Goal: Task Accomplishment & Management: Use online tool/utility

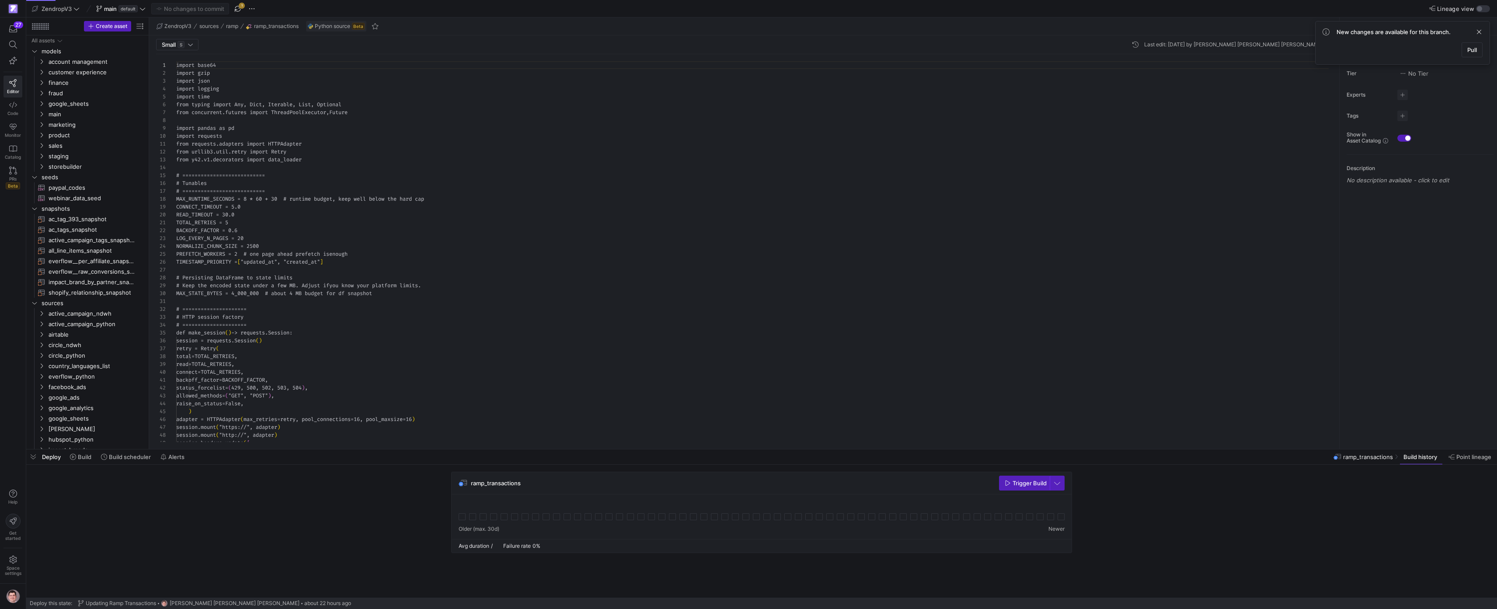
scroll to position [79, 0]
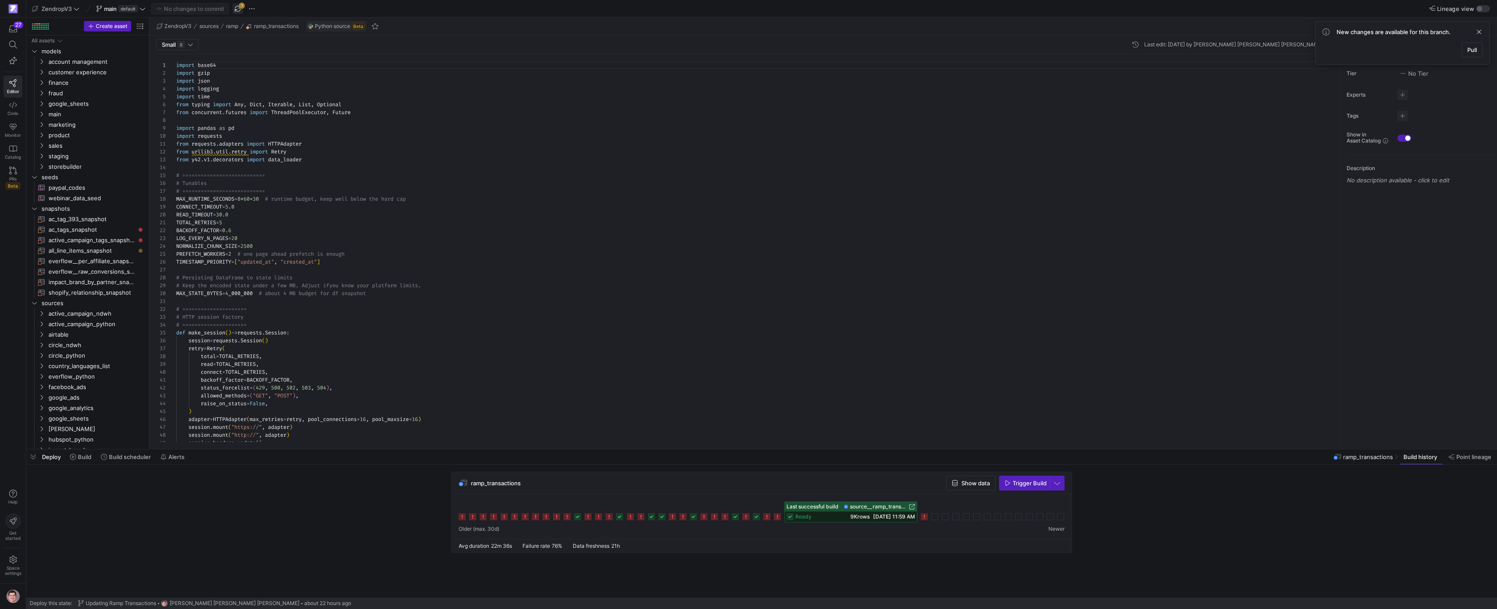
drag, startPoint x: 235, startPoint y: 14, endPoint x: 240, endPoint y: 12, distance: 5.1
click at [236, 14] on div "ZendropV3 main default No changes to commit 1" at bounding box center [272, 8] width 484 height 11
click at [244, 10] on div "ZendropV3 main default No changes to commit 1" at bounding box center [272, 8] width 484 height 11
click at [242, 11] on span "button" at bounding box center [238, 8] width 10 height 10
click at [926, 516] on icon at bounding box center [924, 516] width 7 height 7
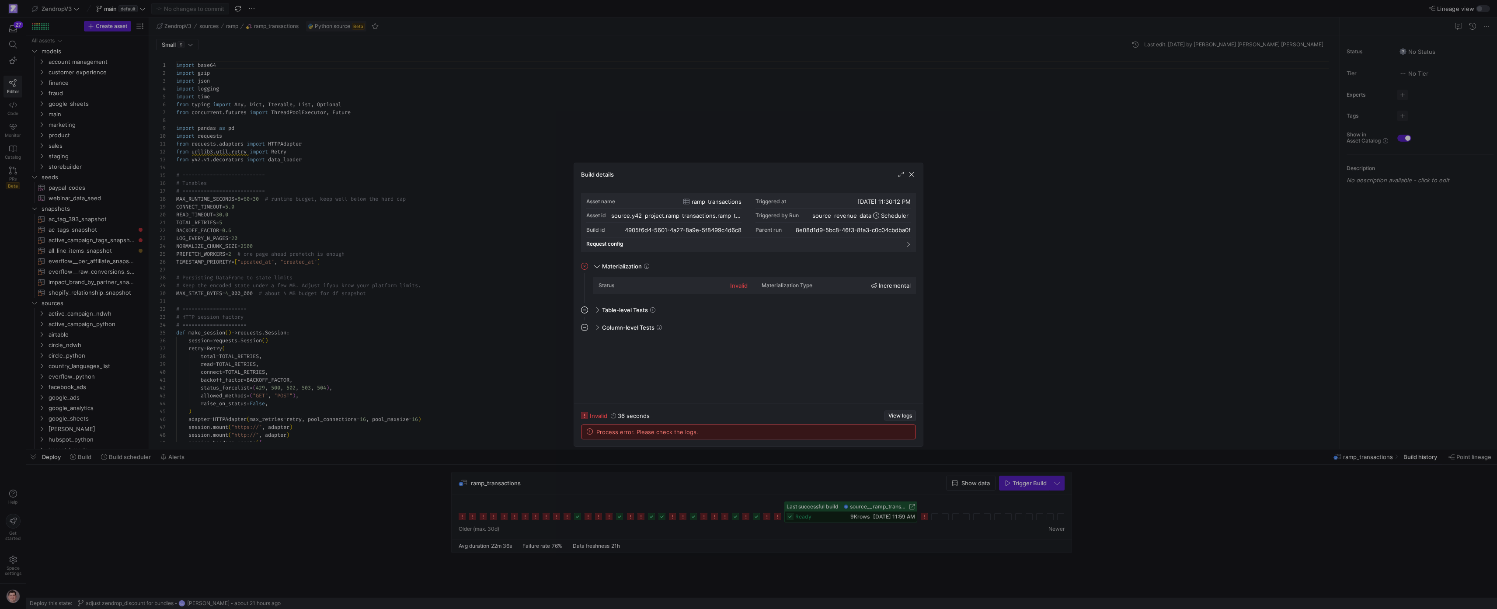
click at [894, 417] on span "View logs" at bounding box center [900, 416] width 24 height 6
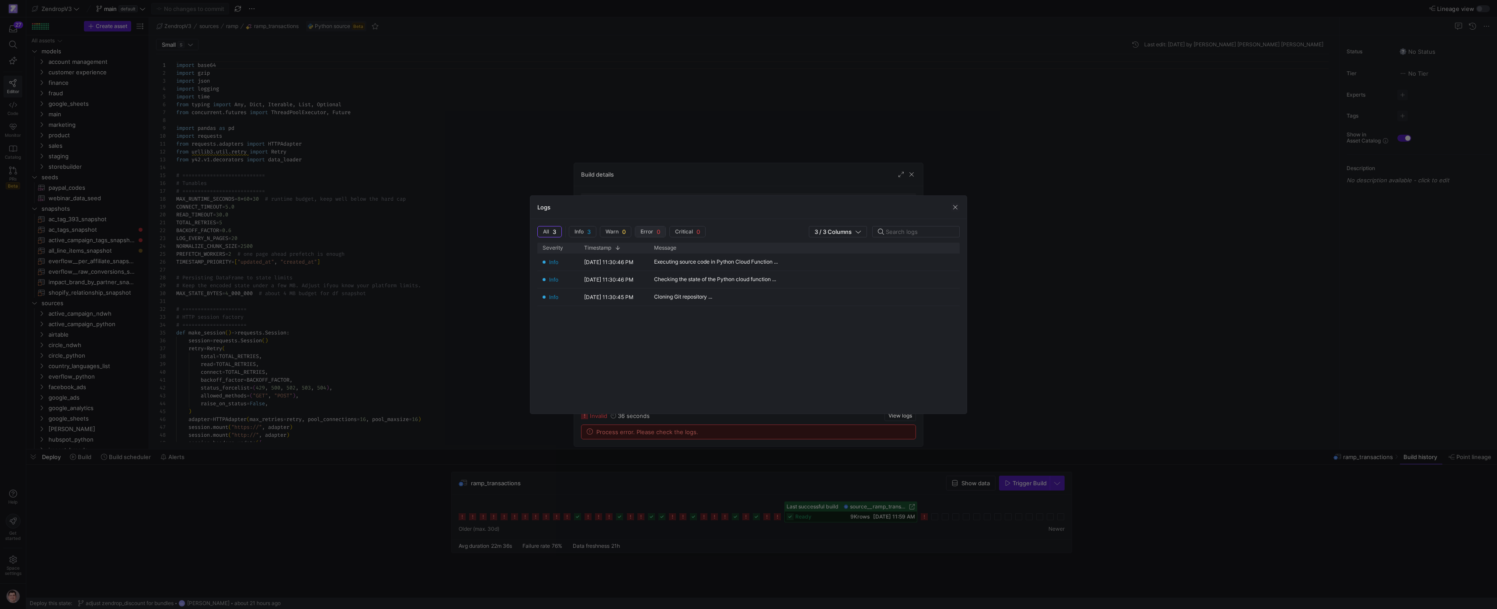
click at [556, 231] on span "Error 0" at bounding box center [549, 231] width 13 height 7
click at [954, 212] on div "Logs" at bounding box center [748, 207] width 436 height 23
click at [954, 211] on span "button" at bounding box center [955, 207] width 9 height 9
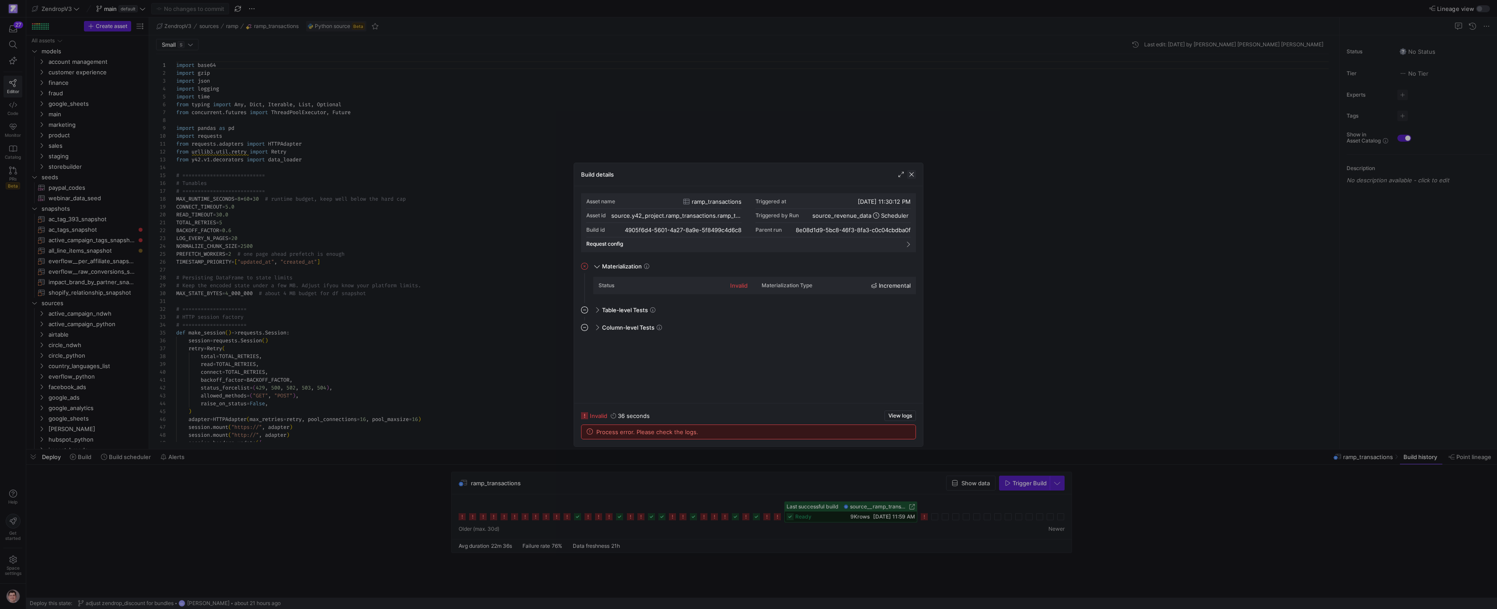
click at [912, 177] on span "button" at bounding box center [911, 174] width 9 height 9
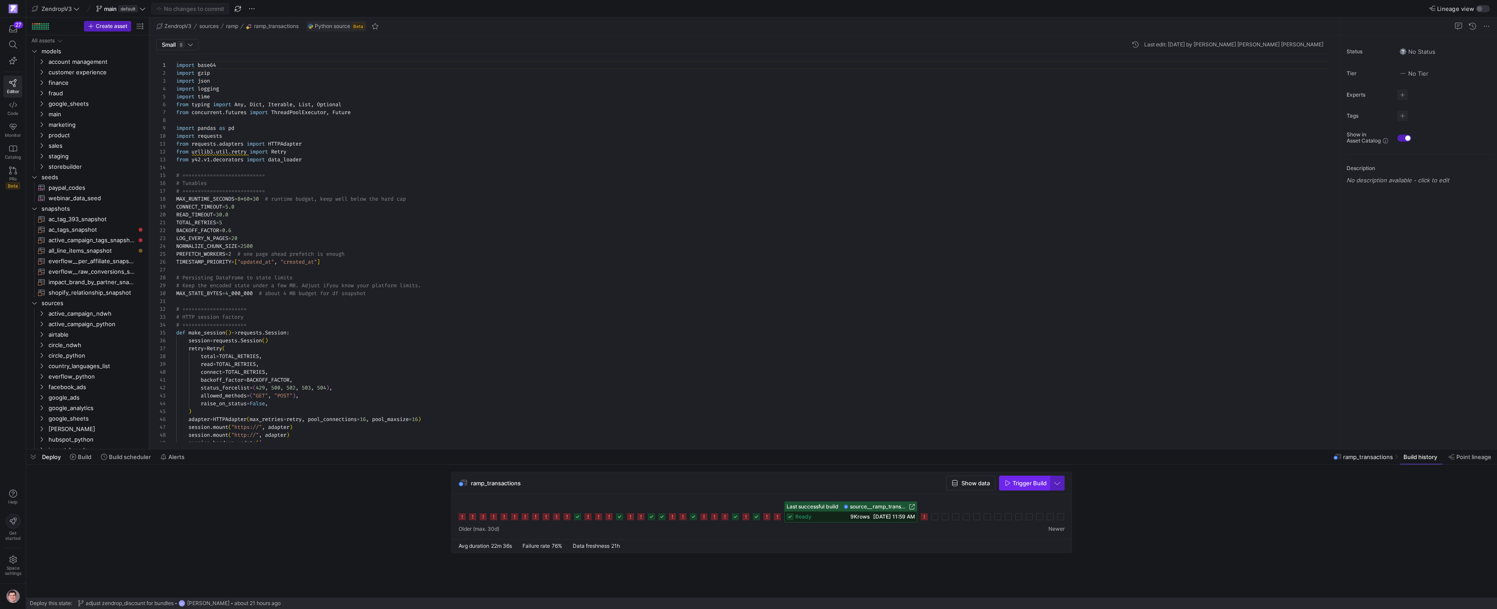
click at [1027, 481] on span "Trigger Build" at bounding box center [1030, 483] width 34 height 7
click at [938, 516] on icon at bounding box center [934, 516] width 7 height 7
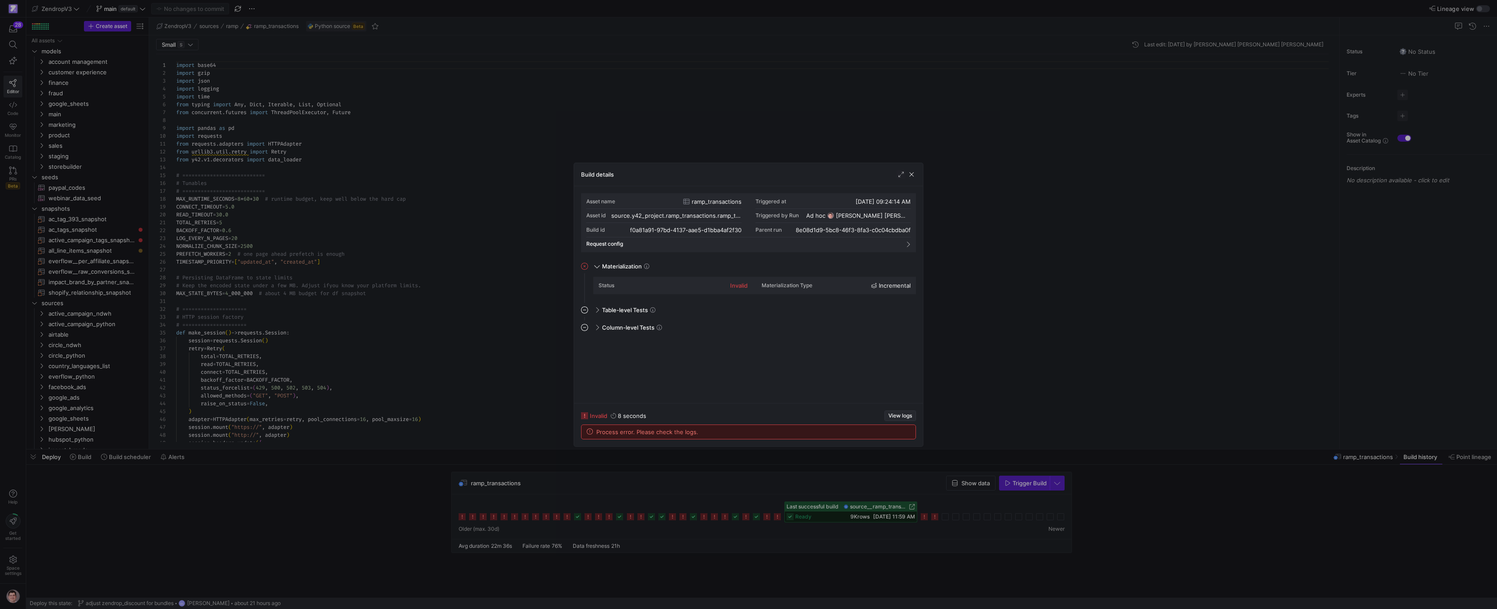
click at [898, 418] on span "View logs" at bounding box center [900, 416] width 24 height 6
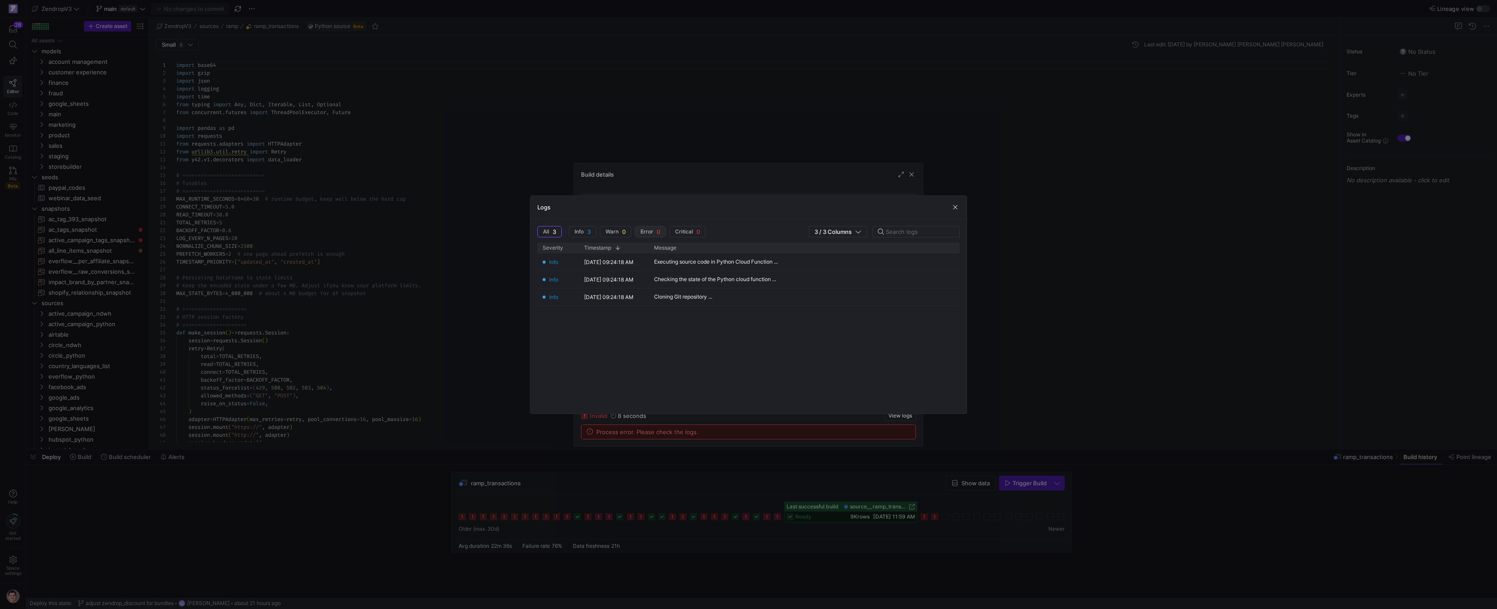
click at [663, 229] on span "button" at bounding box center [650, 231] width 30 height 10
click at [598, 231] on y42-logs-severity-filter "All 3 Info 3 Warn 0 Error 0 Critical 0" at bounding box center [623, 231] width 172 height 11
click at [592, 232] on span "button" at bounding box center [582, 231] width 27 height 10
click at [954, 209] on span "button" at bounding box center [955, 207] width 9 height 9
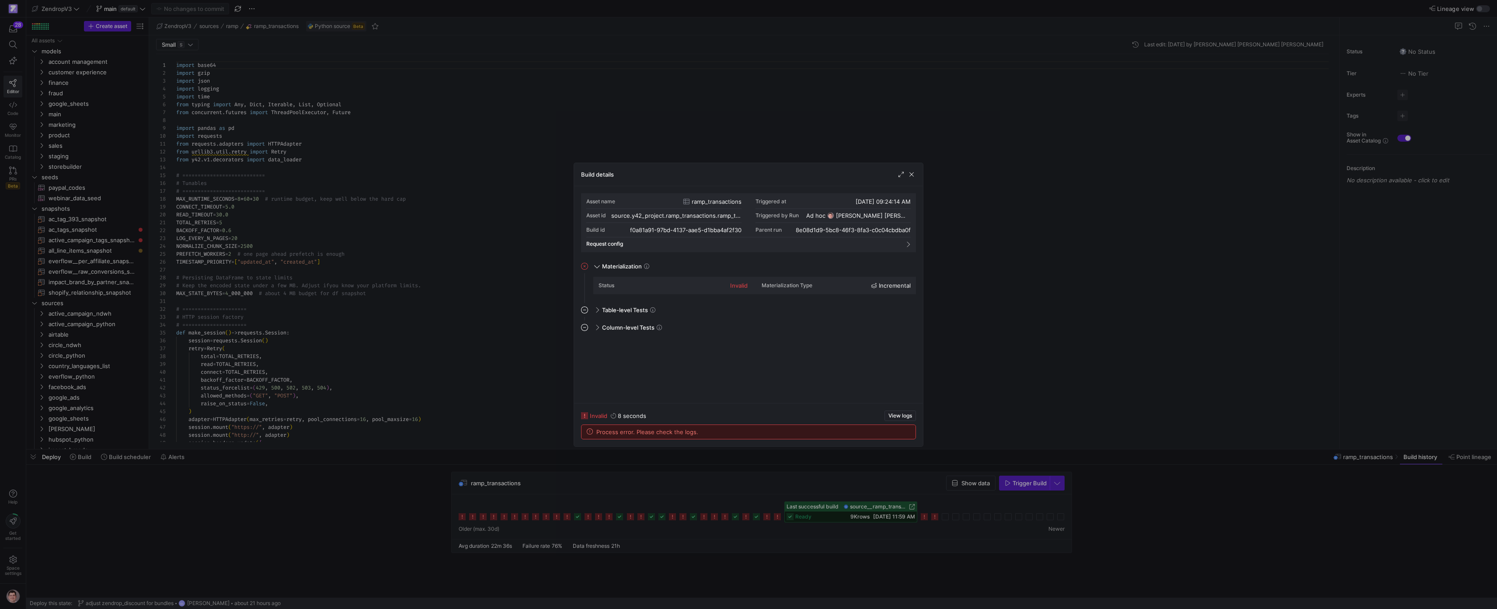
click at [633, 416] on y42-duration "8 seconds" at bounding box center [632, 415] width 28 height 7
click at [809, 283] on div "Materialization Type" at bounding box center [787, 285] width 51 height 6
click at [595, 417] on span "invalid" at bounding box center [598, 415] width 17 height 7
drag, startPoint x: 859, startPoint y: 485, endPoint x: 867, endPoint y: 501, distance: 18.0
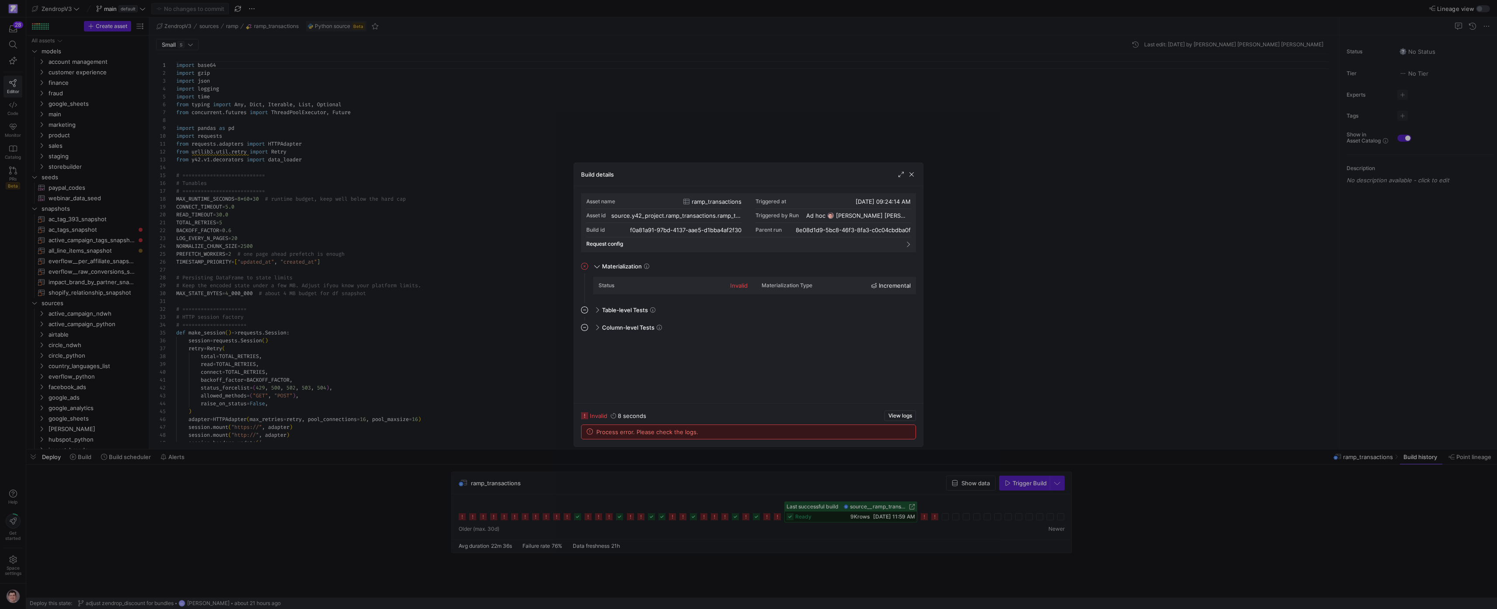
click at [859, 486] on div at bounding box center [748, 304] width 1497 height 609
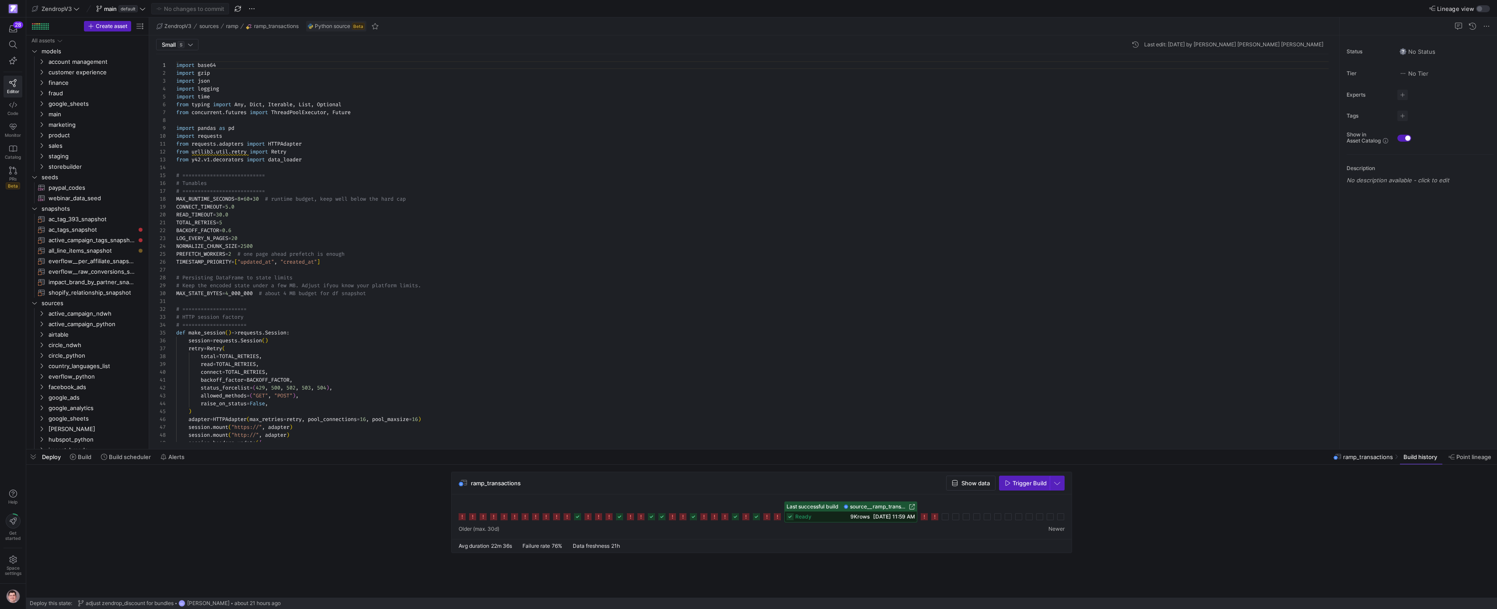
click at [873, 516] on span "[DATE] 11:59 AM" at bounding box center [894, 516] width 42 height 7
click at [935, 519] on icon at bounding box center [934, 516] width 7 height 7
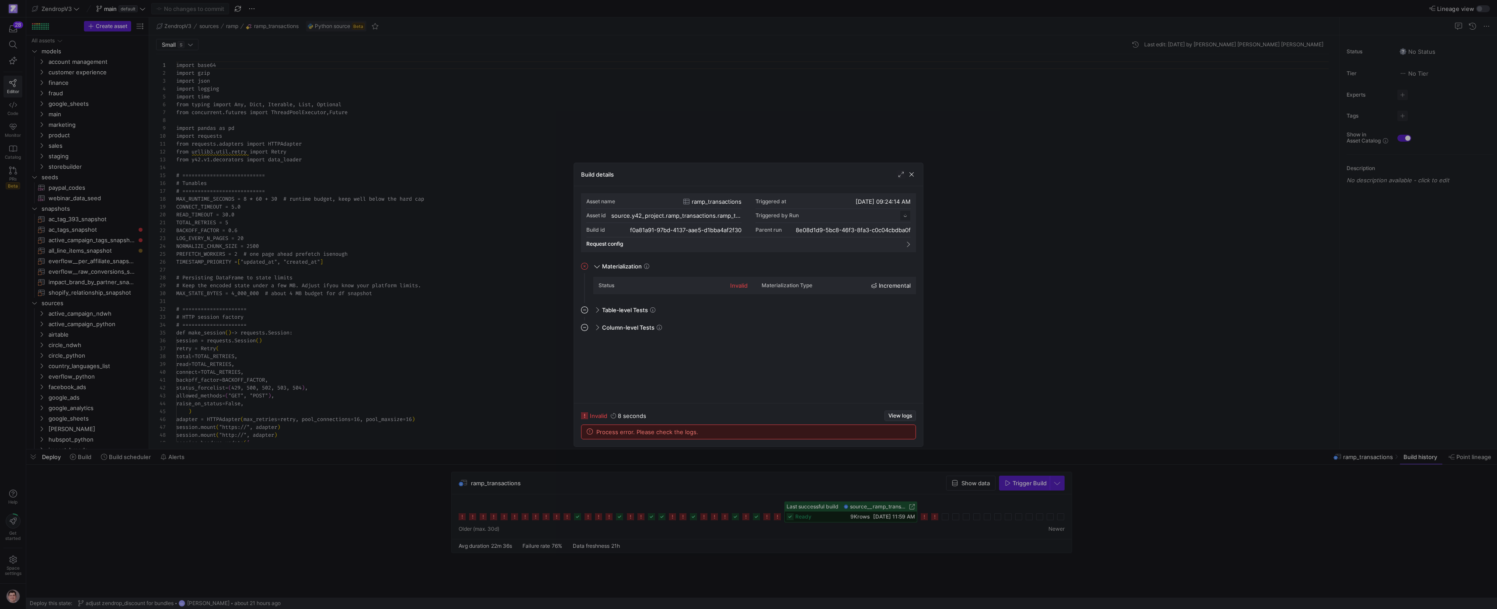
click at [904, 418] on span "View logs" at bounding box center [900, 416] width 24 height 6
click at [890, 416] on span "View logs" at bounding box center [900, 416] width 24 height 6
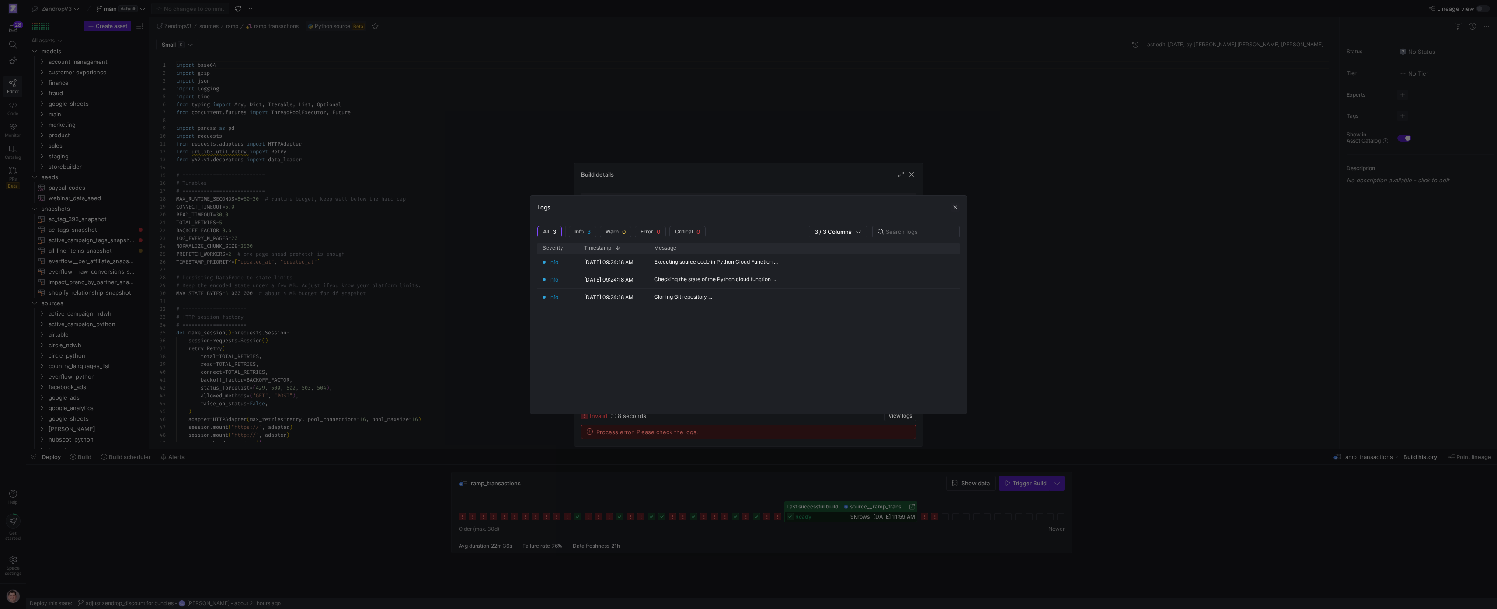
click at [954, 212] on div "Logs" at bounding box center [748, 207] width 436 height 23
click at [955, 209] on span "button" at bounding box center [955, 207] width 9 height 9
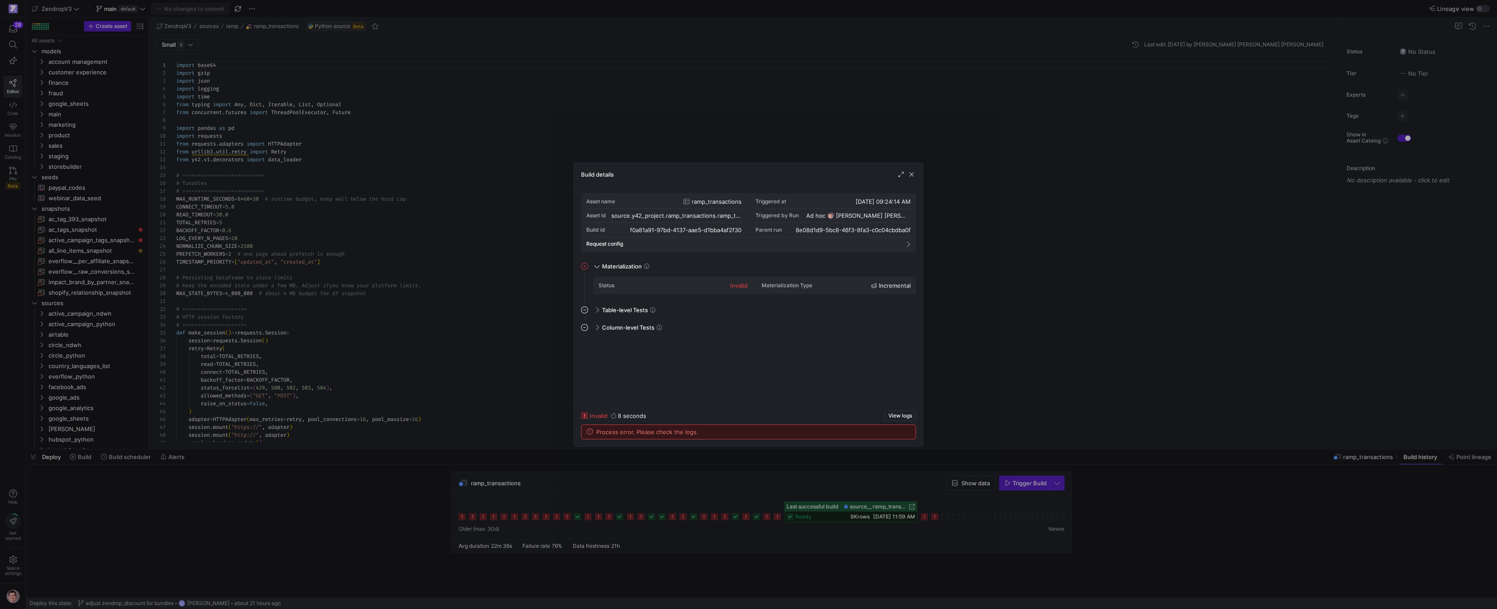
click at [652, 429] on span "Process error. Please check the logs." at bounding box center [647, 431] width 102 height 7
click at [910, 179] on div "Build details" at bounding box center [748, 174] width 349 height 23
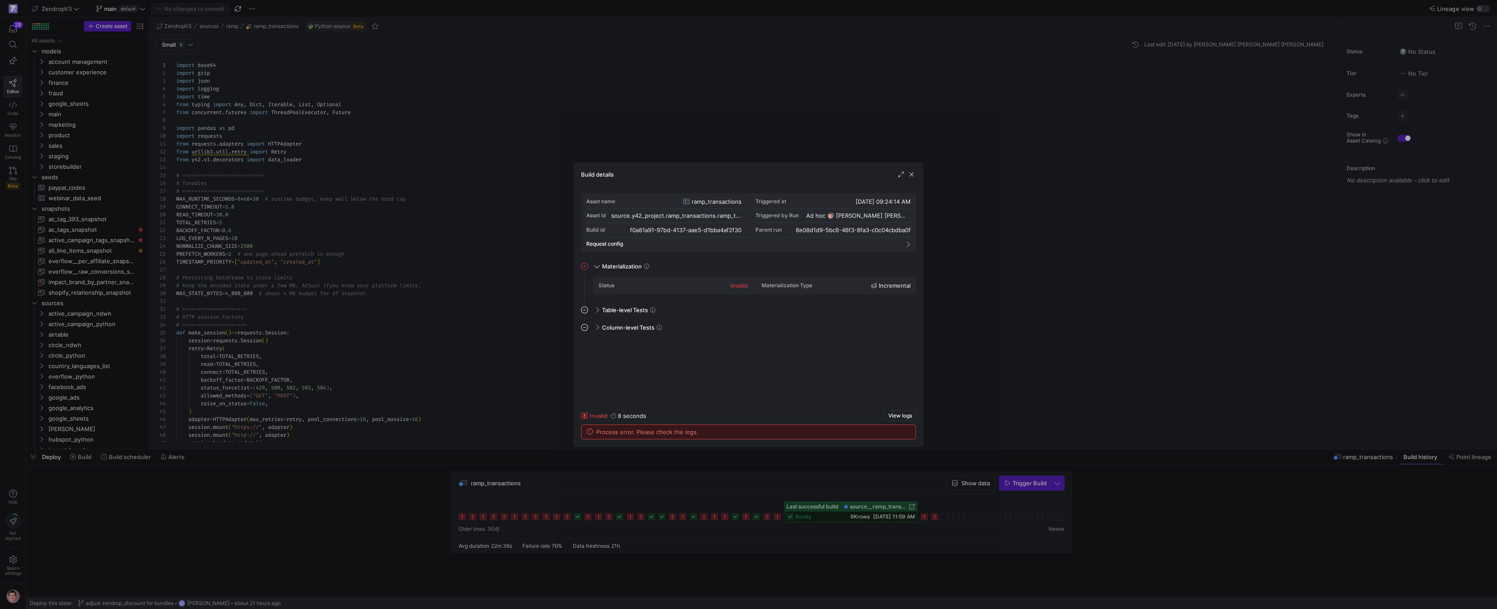
drag, startPoint x: 912, startPoint y: 177, endPoint x: 897, endPoint y: 178, distance: 14.9
click at [912, 177] on span "button" at bounding box center [911, 174] width 9 height 9
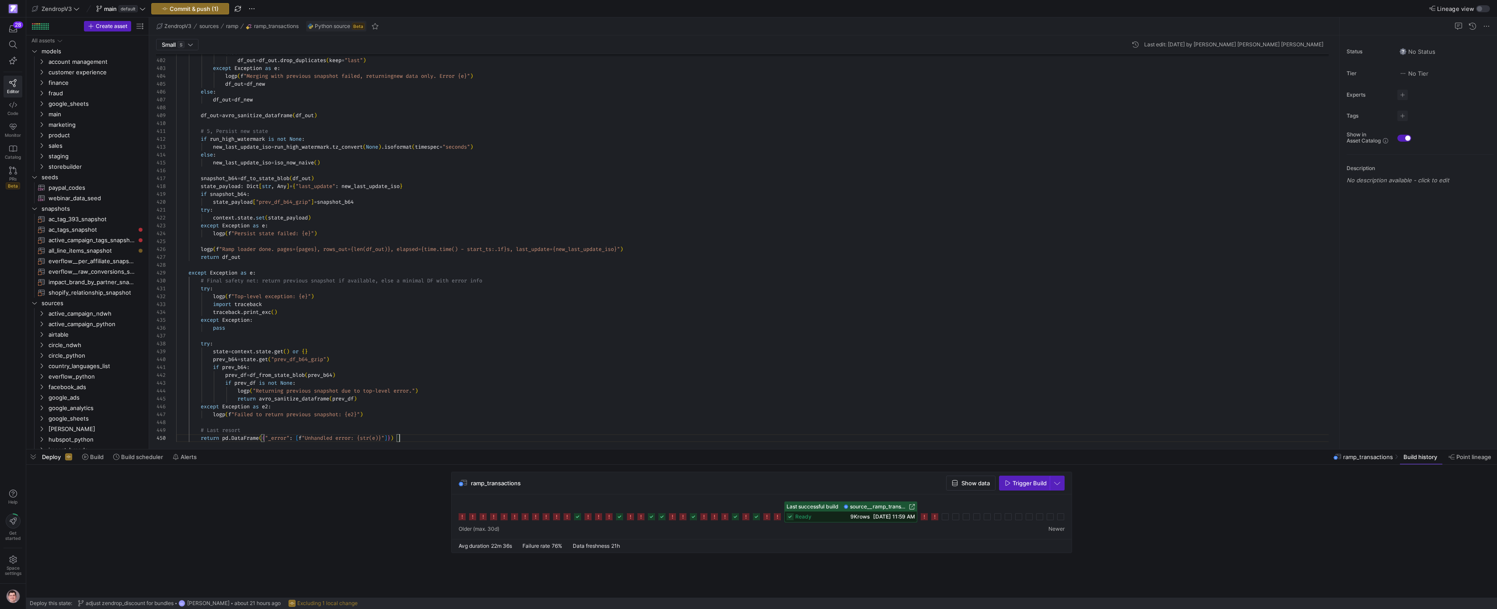
scroll to position [71, 223]
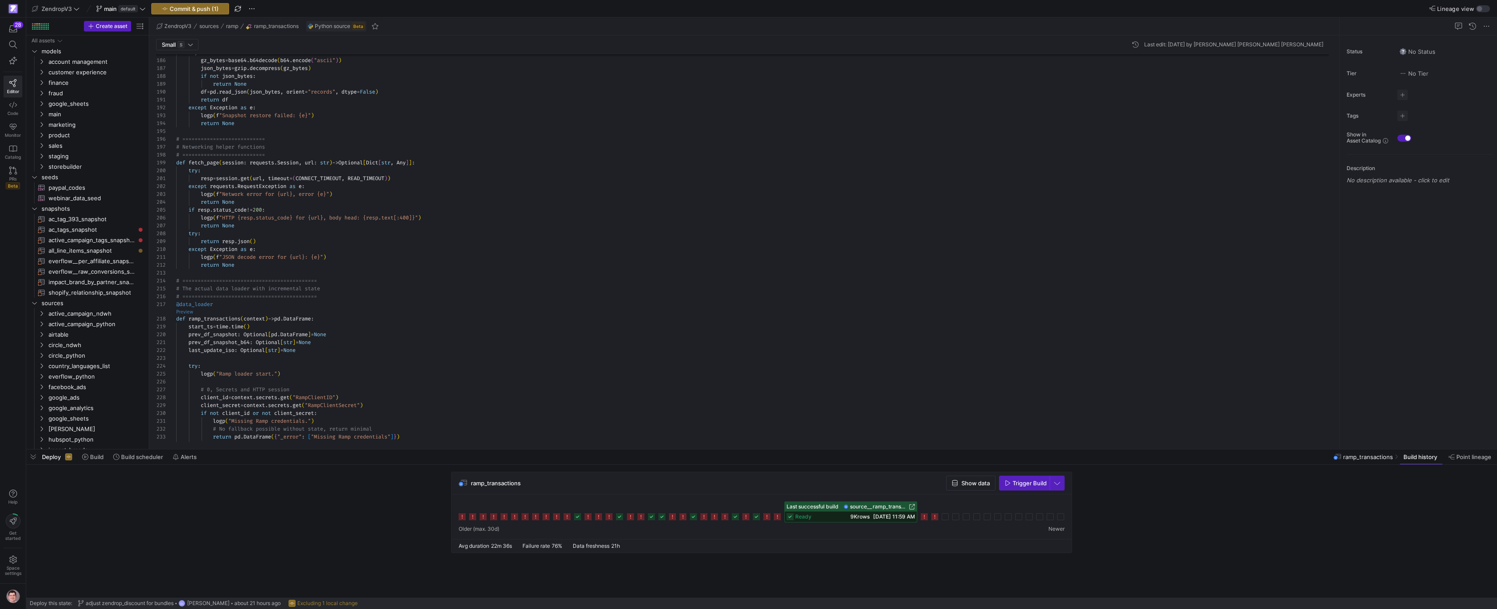
click at [188, 313] on link "Preview" at bounding box center [184, 312] width 17 height 5
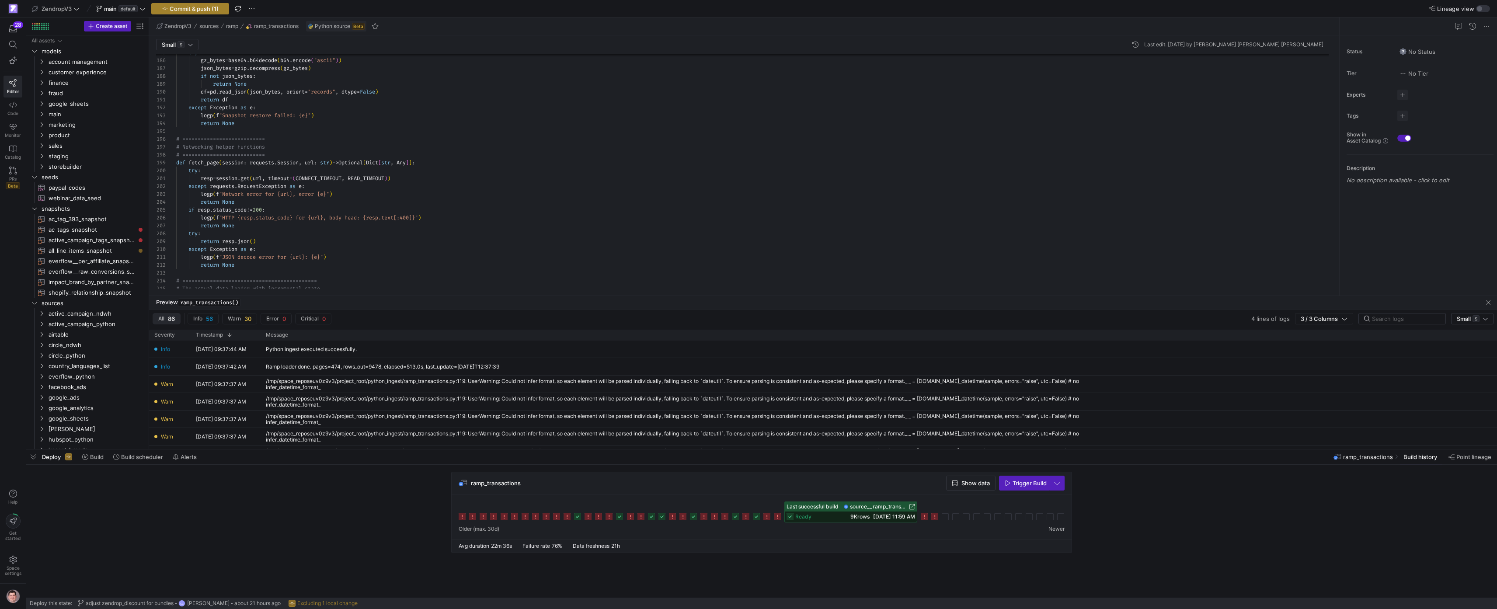
click at [197, 8] on span "Commit & push (1)" at bounding box center [194, 8] width 49 height 7
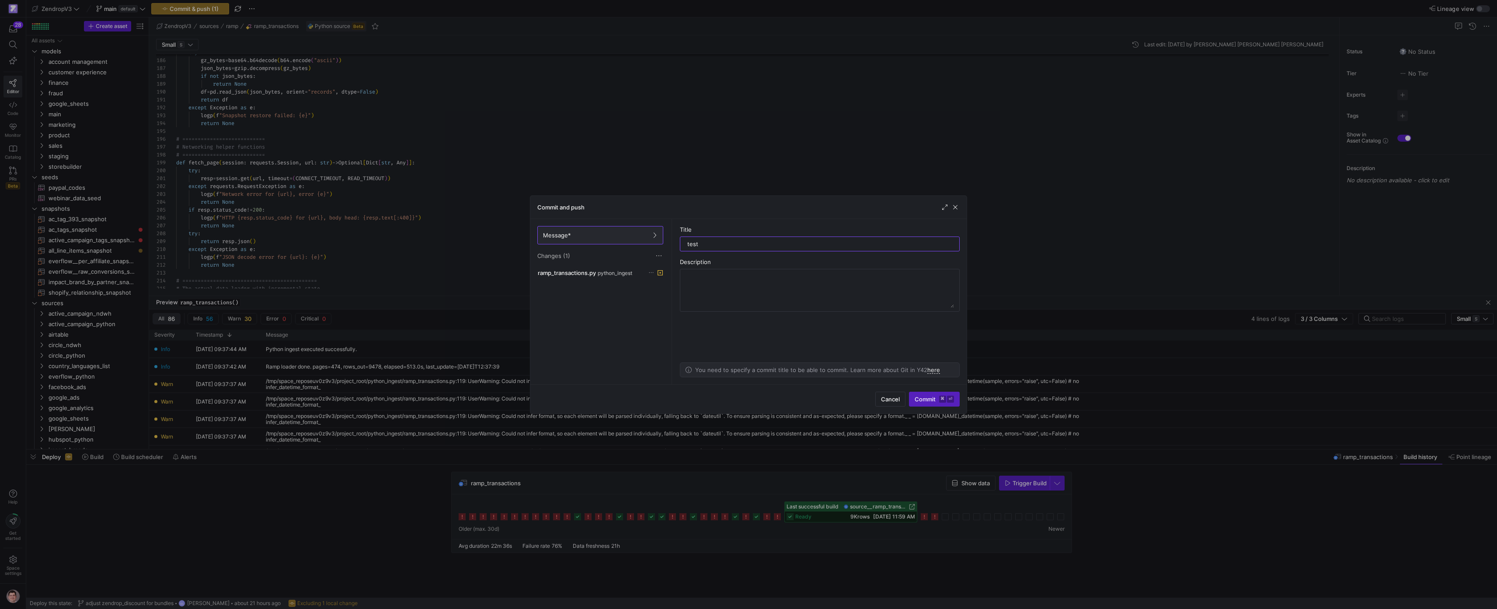
type input "test"
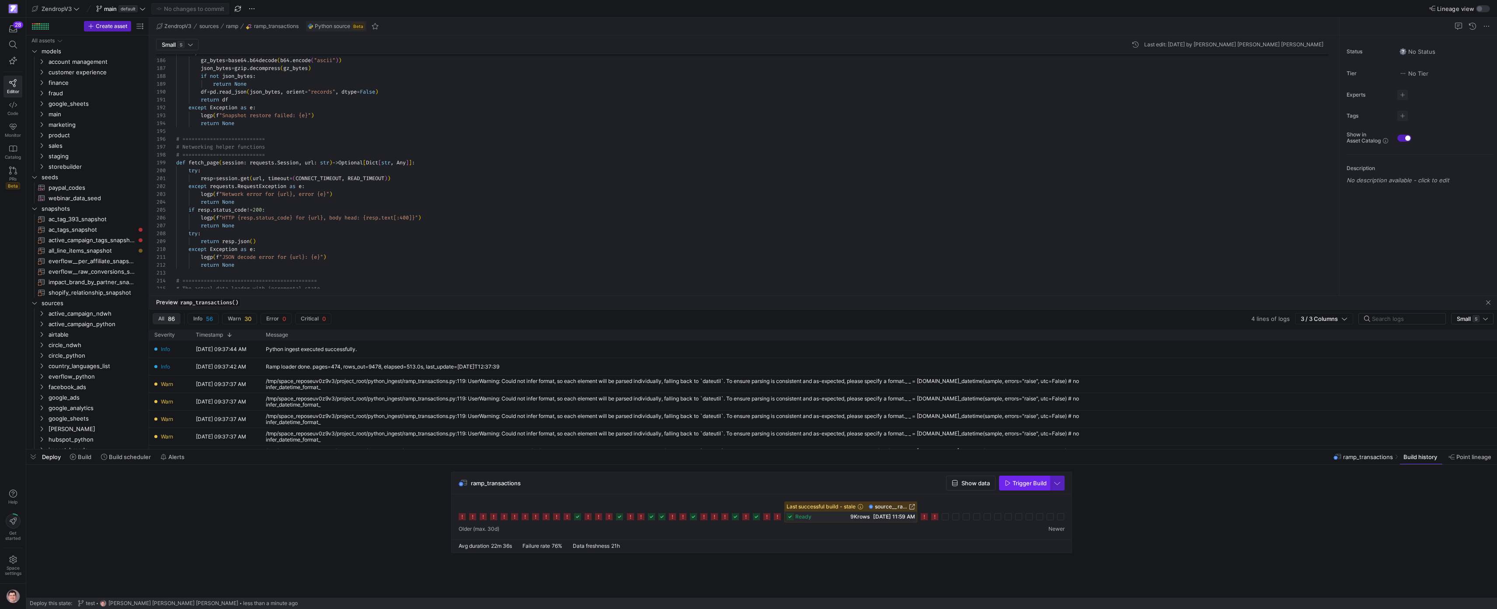
click at [1017, 478] on span "button" at bounding box center [1024, 483] width 50 height 14
